Goal: Use online tool/utility: Utilize a website feature to perform a specific function

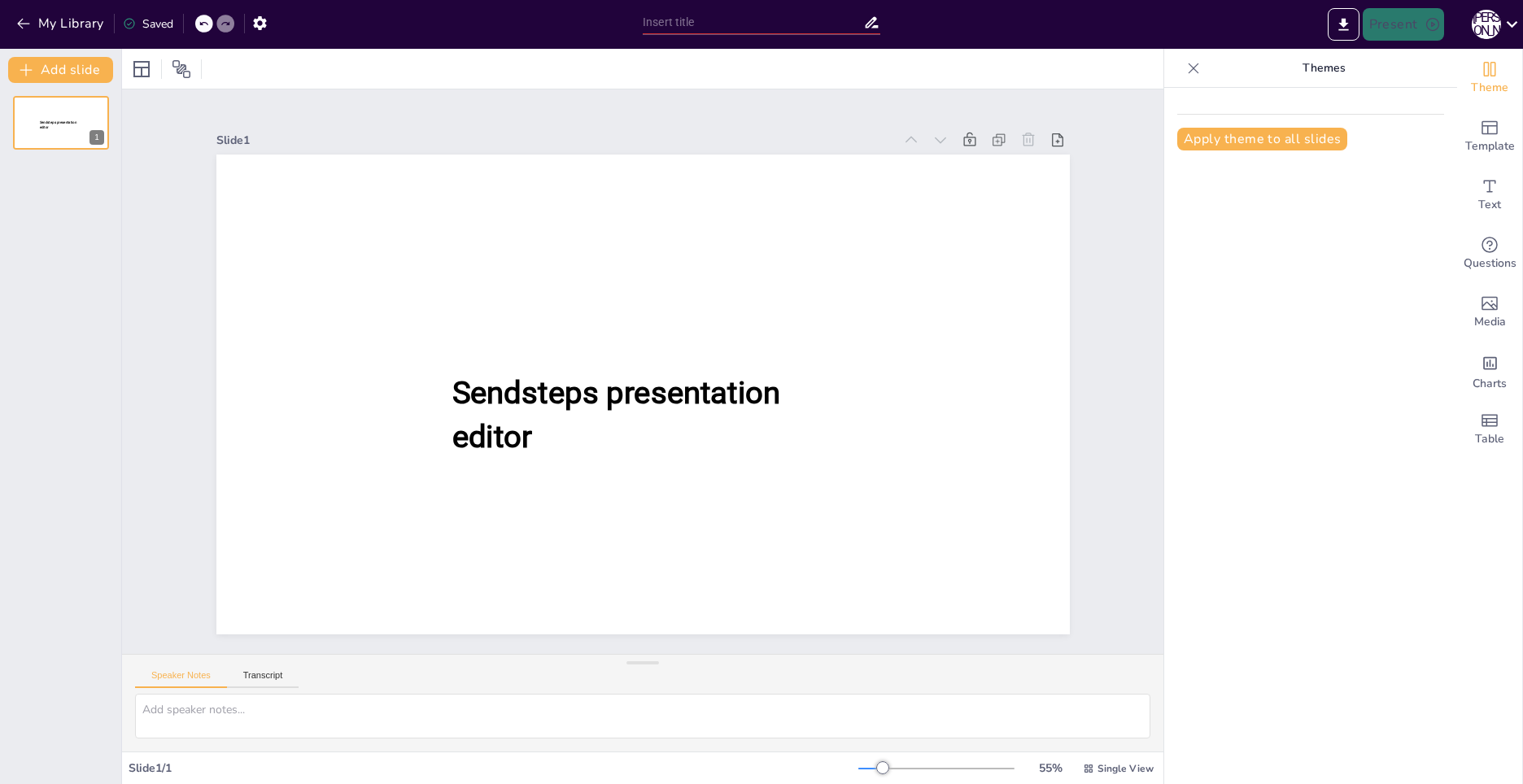
type input "New Sendsteps"
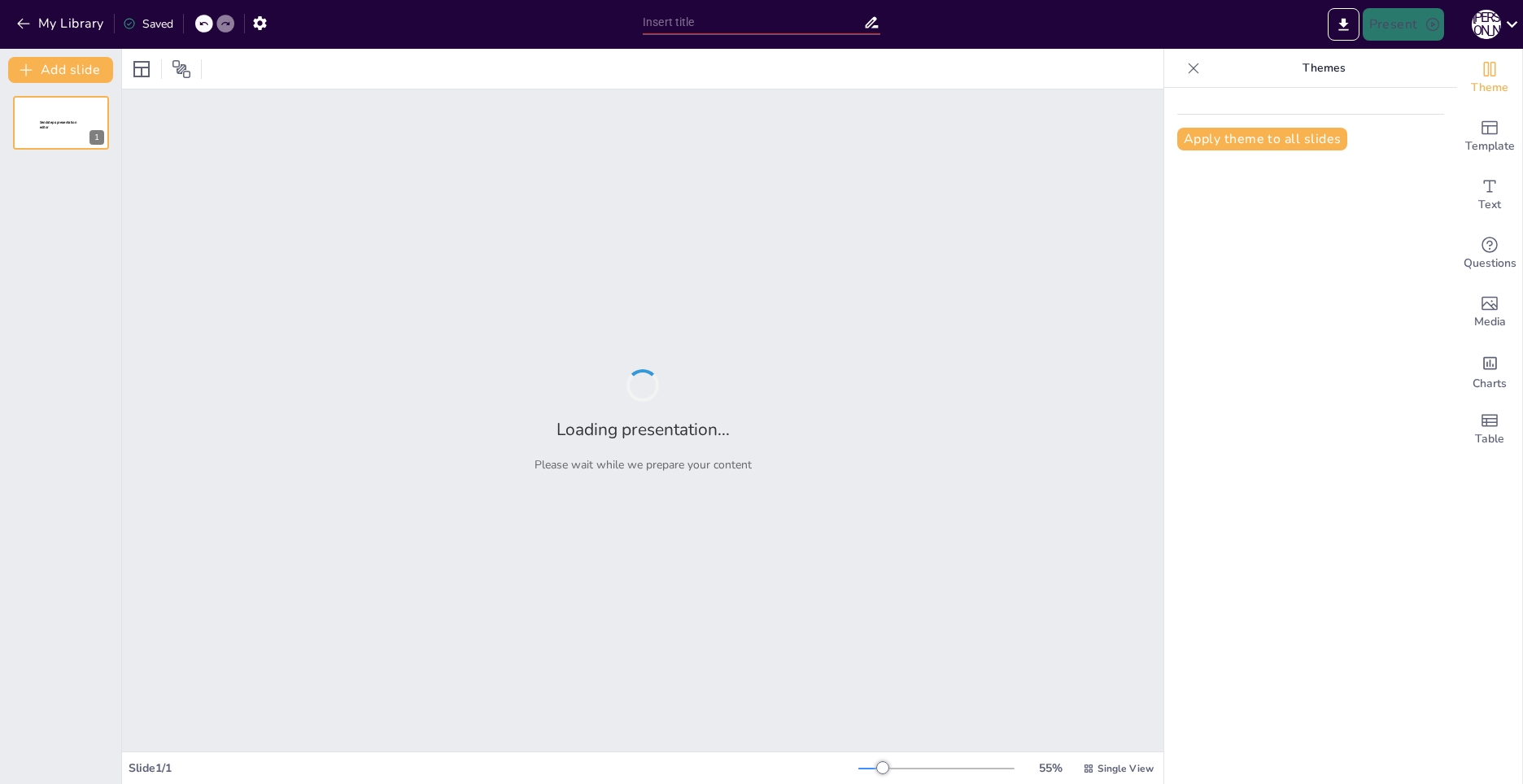
type input "Imported Структура.pptx"
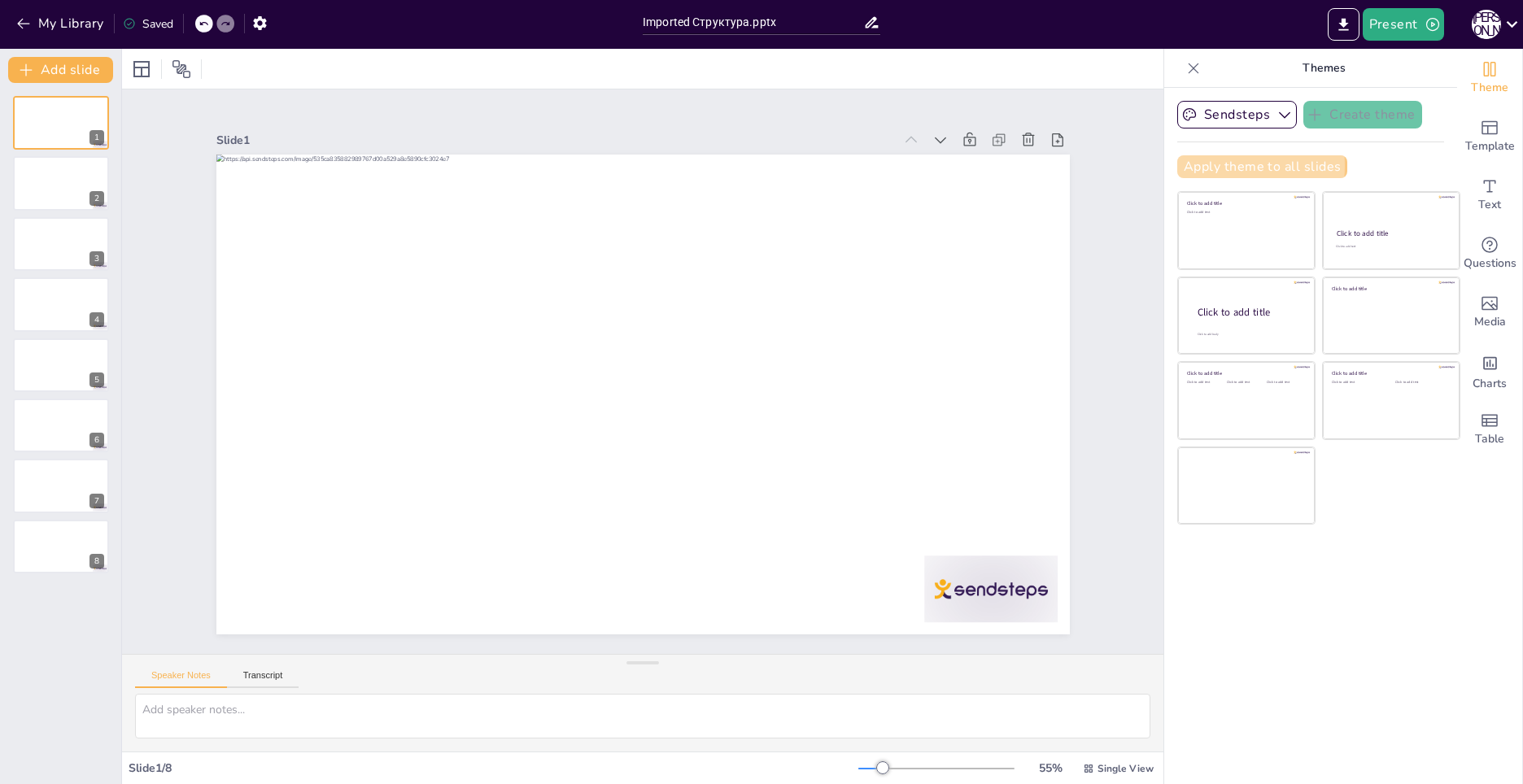
click at [1207, 166] on button "Apply theme to all slides" at bounding box center [1262, 166] width 170 height 22
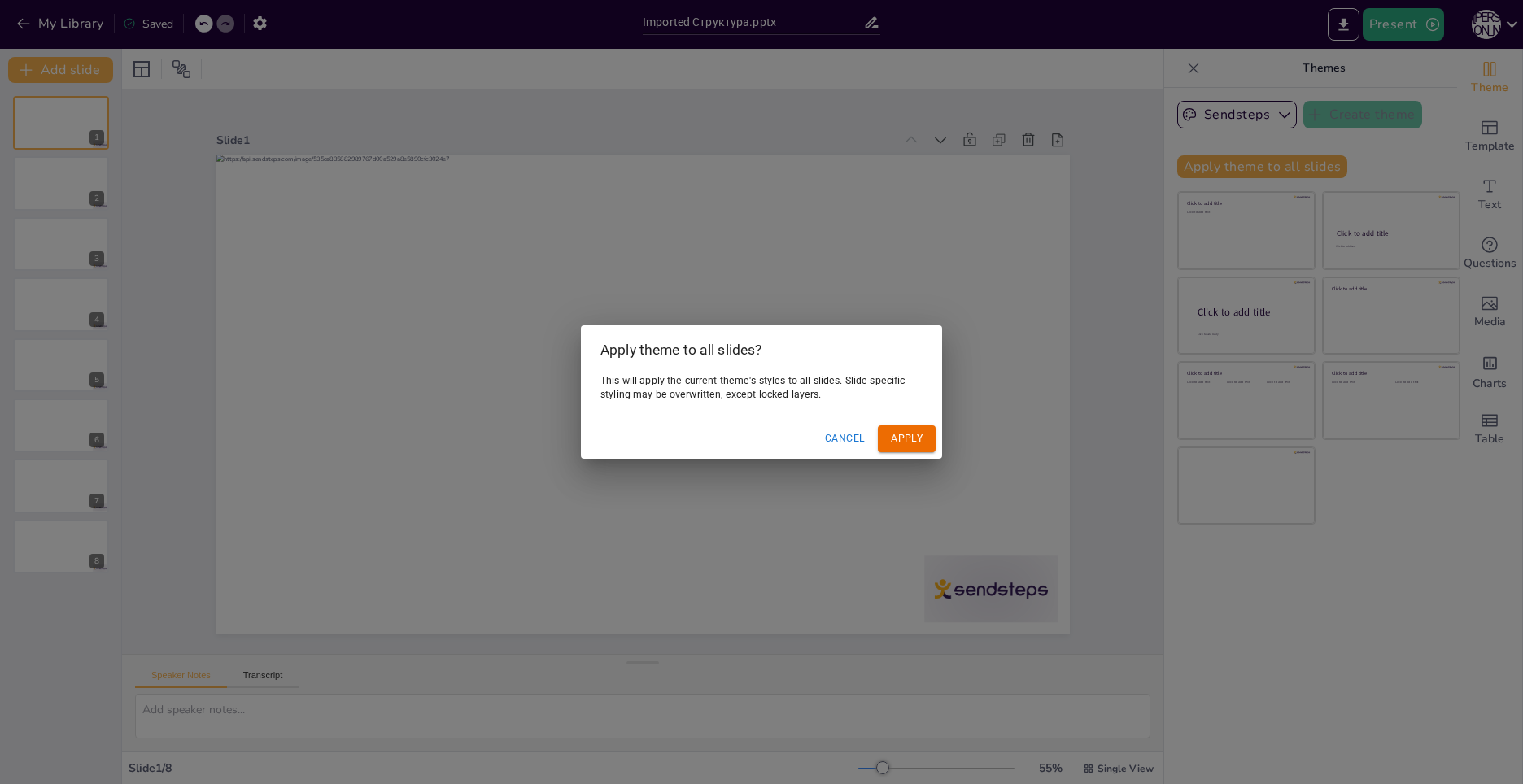
click at [907, 447] on button "Apply" at bounding box center [906, 439] width 57 height 27
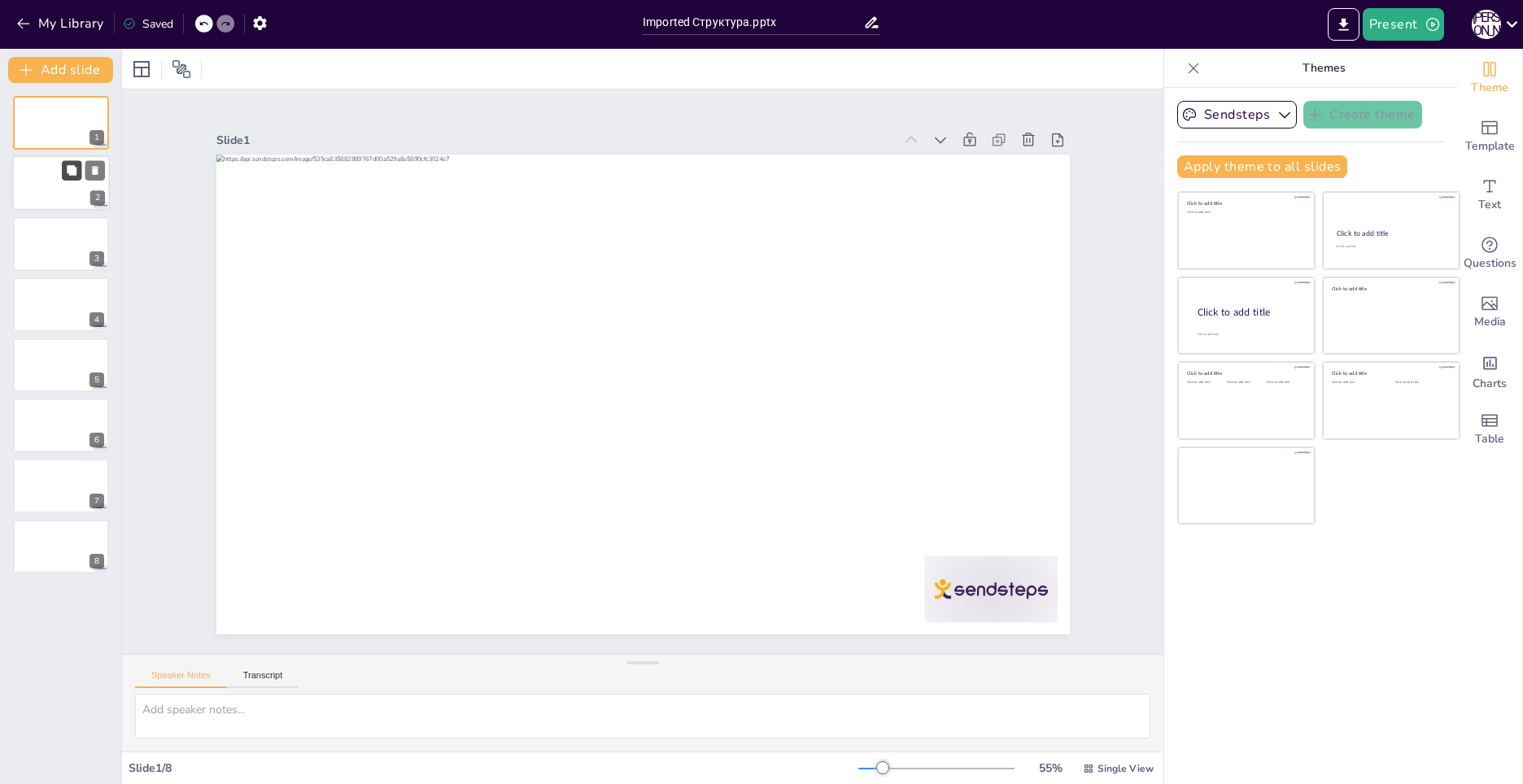
click at [67, 164] on button at bounding box center [72, 171] width 19 height 19
click at [47, 193] on div at bounding box center [61, 184] width 97 height 55
click at [40, 199] on div at bounding box center [61, 184] width 97 height 55
click at [53, 245] on div at bounding box center [61, 243] width 97 height 55
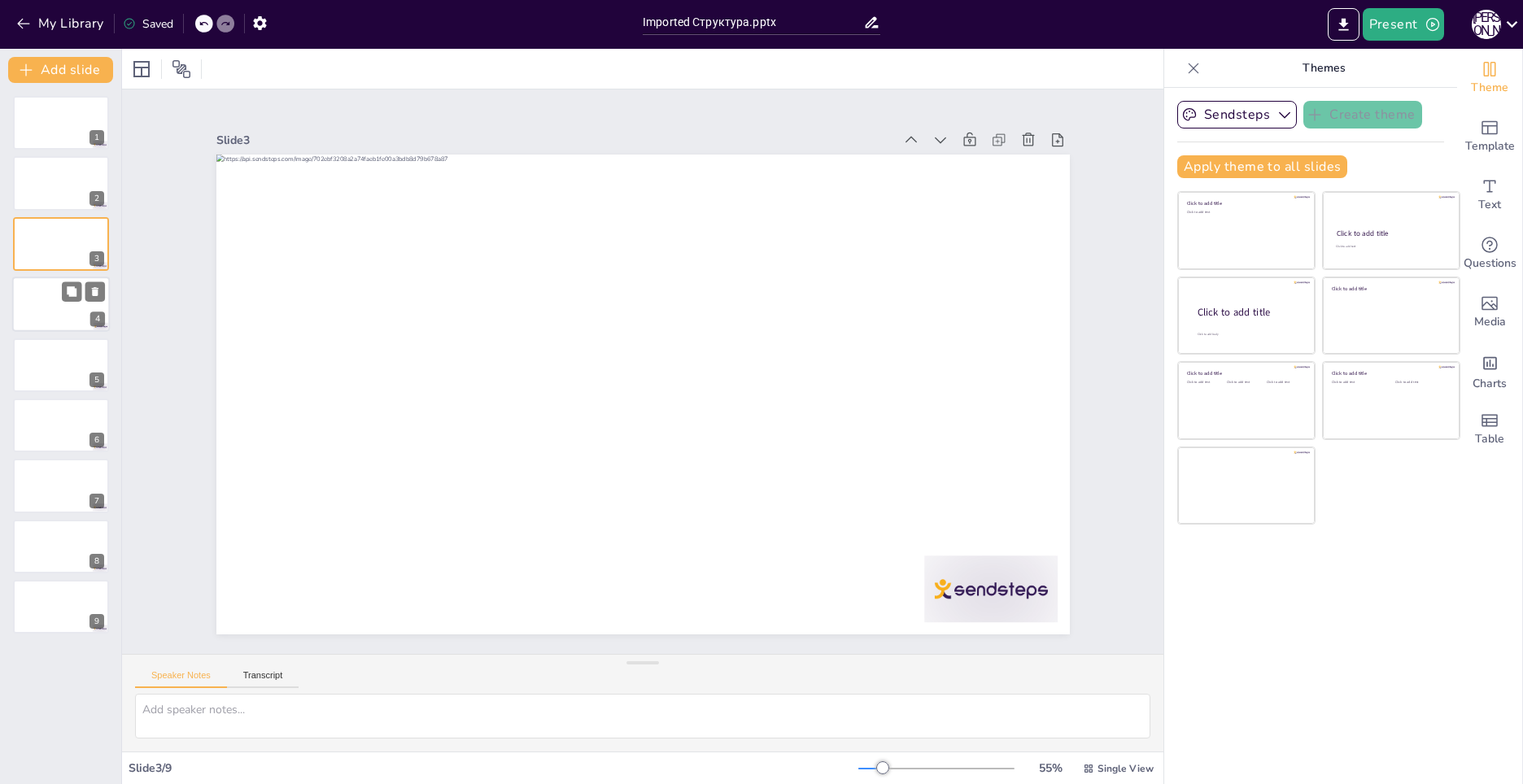
click at [66, 279] on div at bounding box center [61, 303] width 97 height 55
click at [67, 350] on icon at bounding box center [72, 352] width 12 height 12
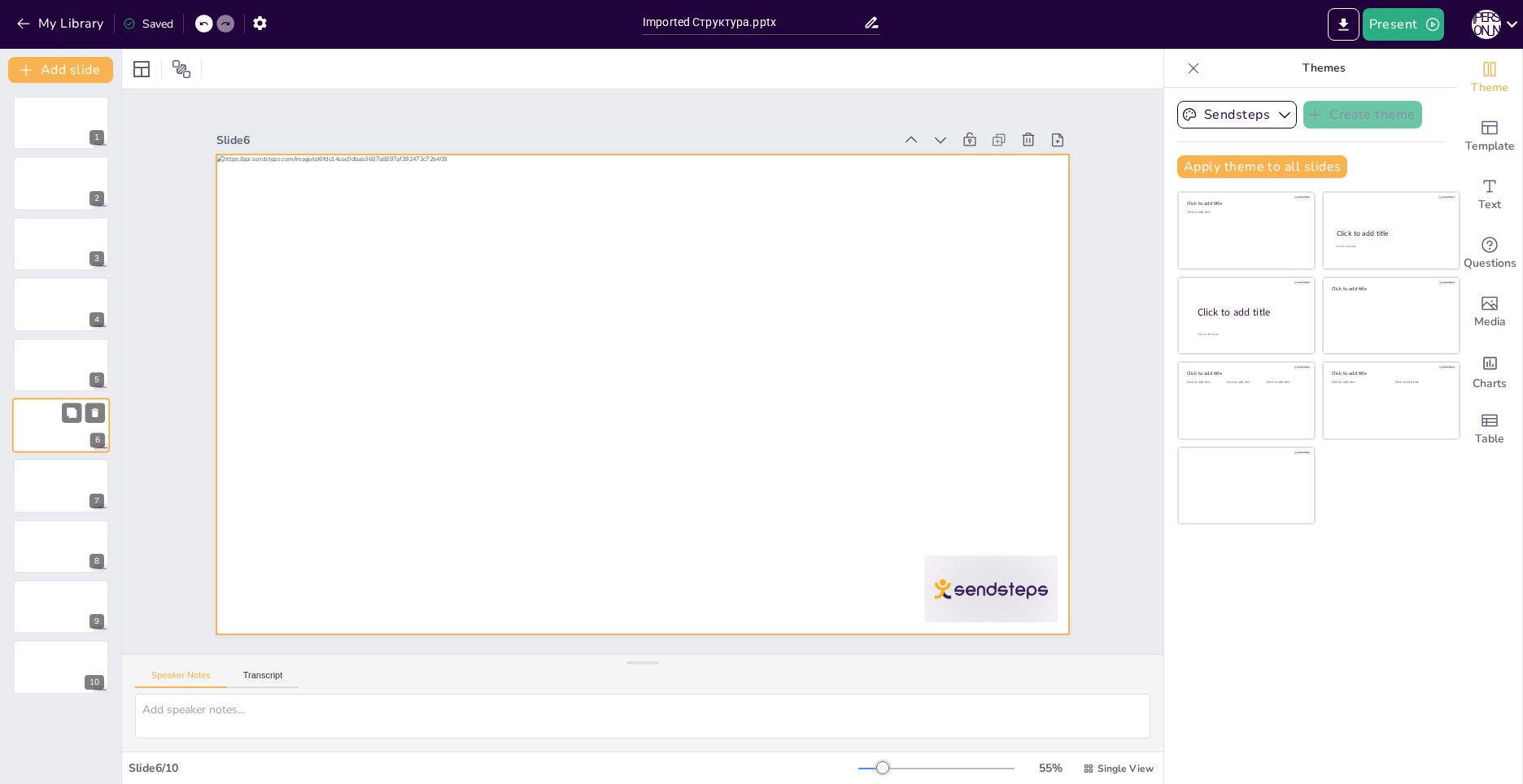
click at [50, 401] on div at bounding box center [61, 425] width 97 height 55
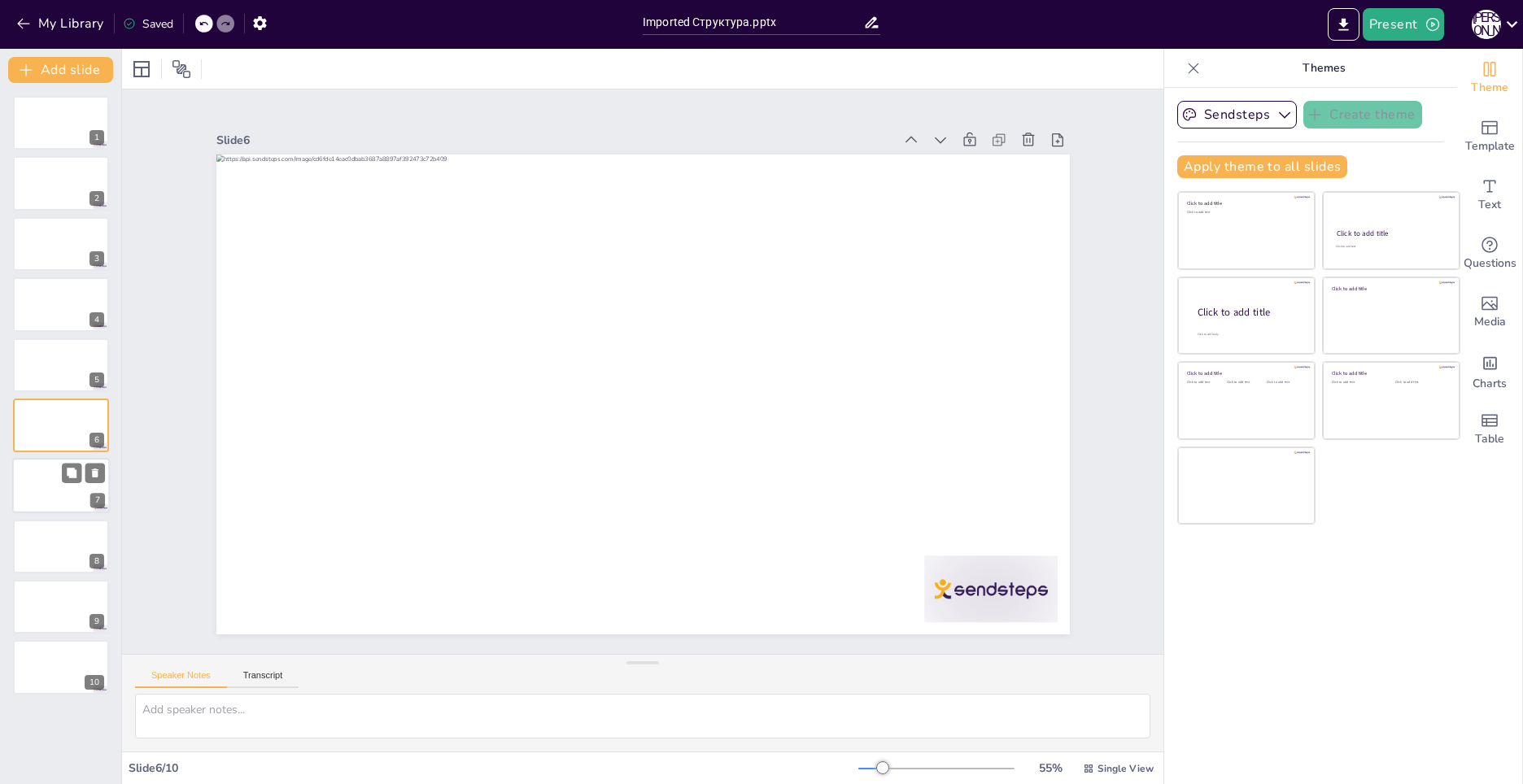
click at [54, 481] on div at bounding box center [61, 485] width 97 height 55
click at [46, 526] on div at bounding box center [61, 546] width 97 height 55
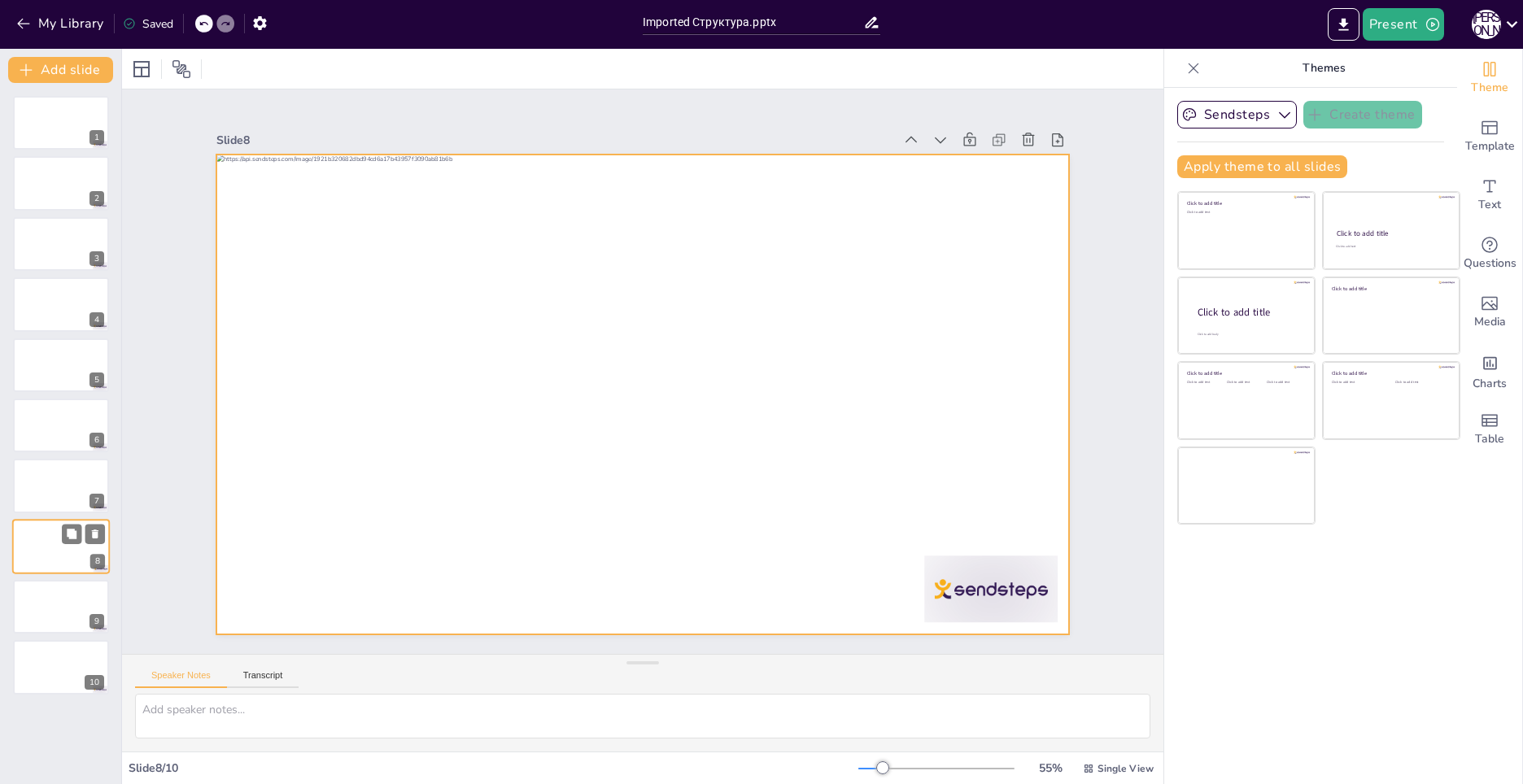
click at [62, 557] on div at bounding box center [61, 546] width 97 height 55
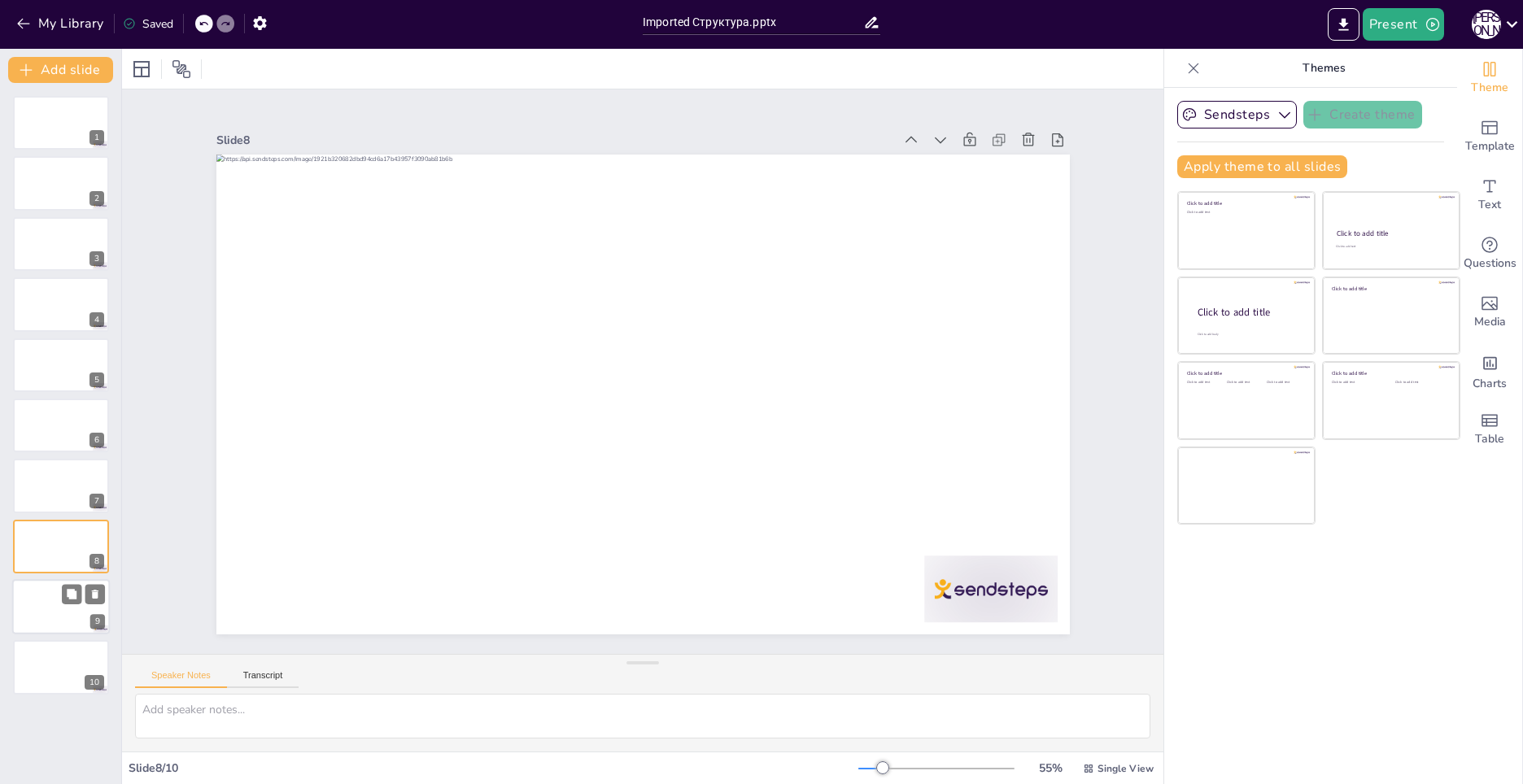
click at [60, 603] on div at bounding box center [61, 606] width 97 height 55
click at [40, 657] on div at bounding box center [61, 667] width 97 height 55
